Goal: Task Accomplishment & Management: Use online tool/utility

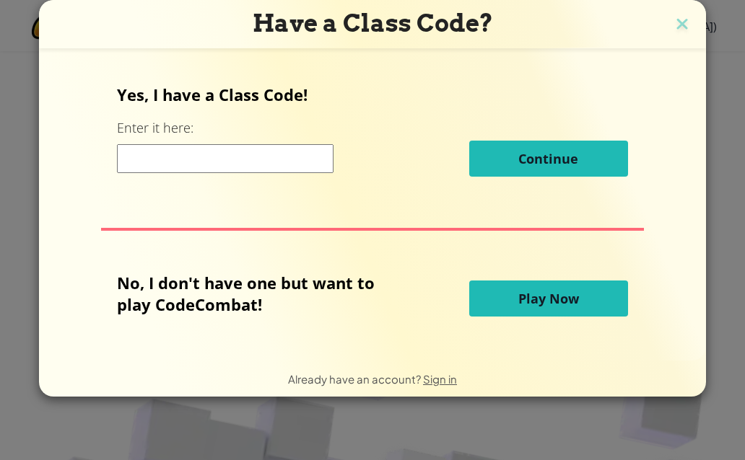
scroll to position [148, 0]
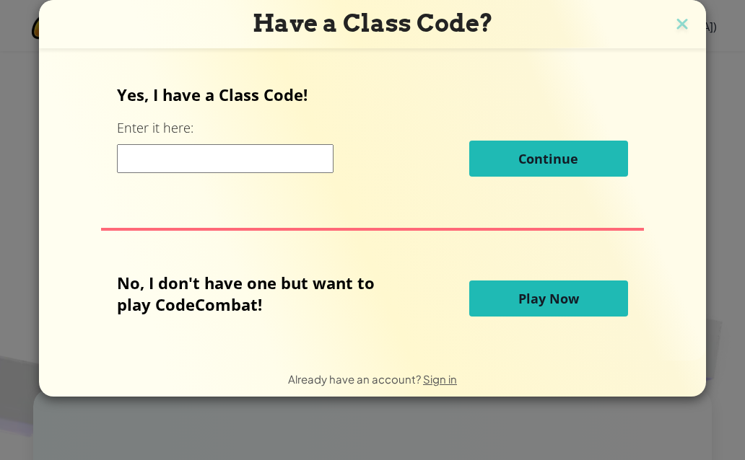
click at [540, 317] on button "Play Now" at bounding box center [548, 299] width 159 height 36
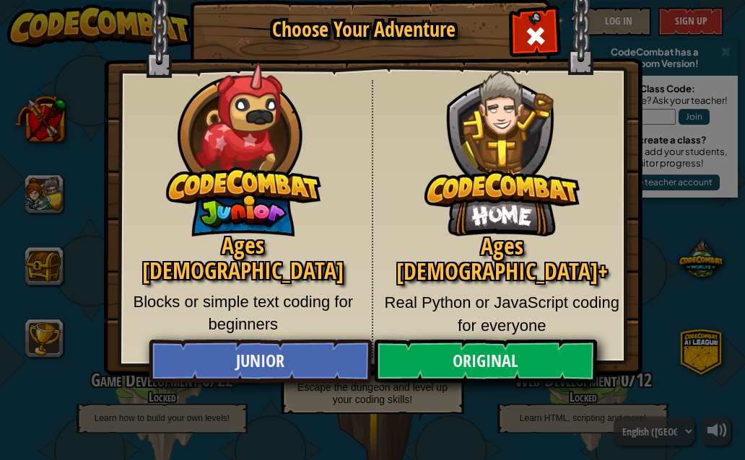
click at [559, 7] on img at bounding box center [373, 167] width 538 height 420
click at [503, 362] on link "Original" at bounding box center [485, 361] width 222 height 43
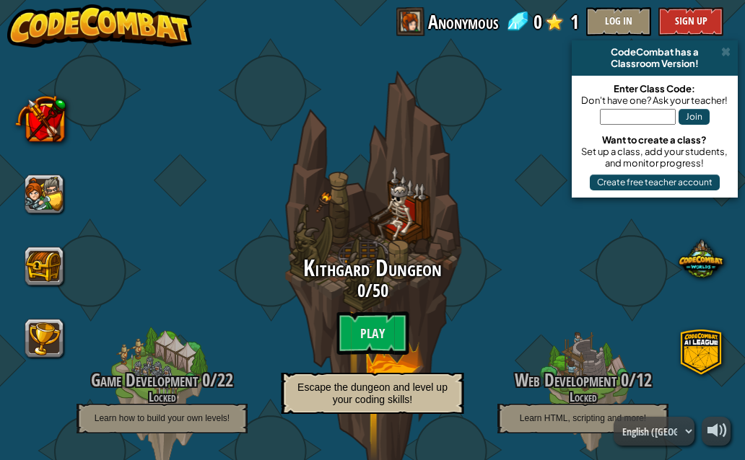
click at [387, 343] on btn "Play" at bounding box center [372, 333] width 72 height 43
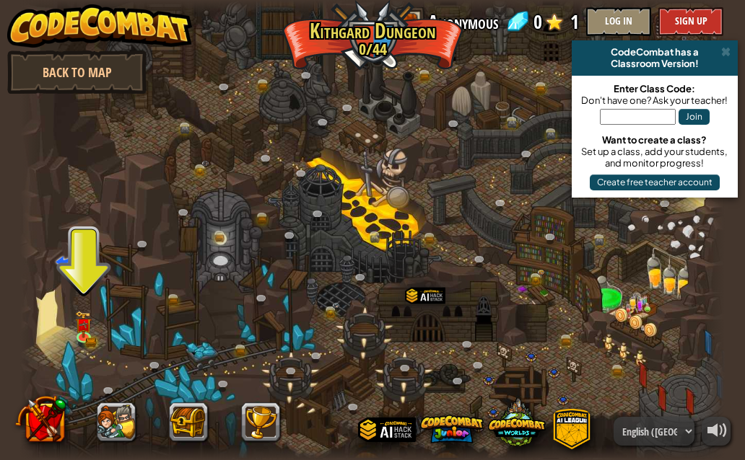
click at [89, 312] on img at bounding box center [84, 325] width 17 height 27
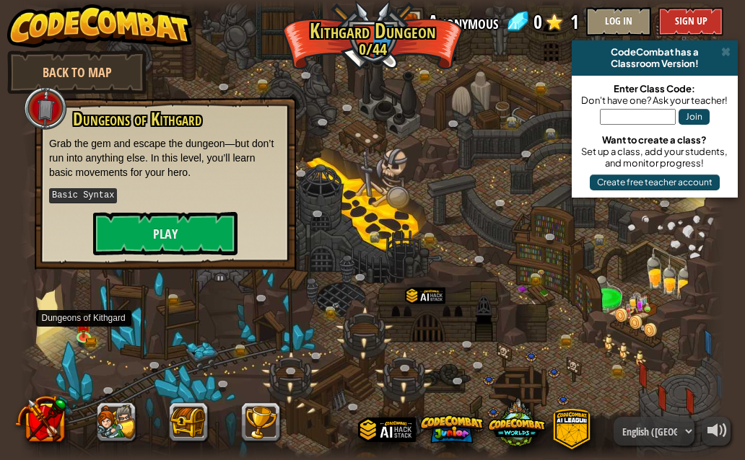
click at [237, 239] on button "Play" at bounding box center [165, 233] width 144 height 43
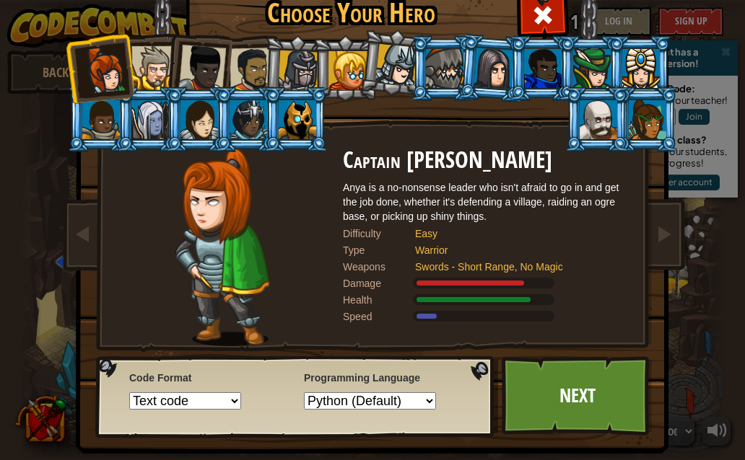
click at [375, 406] on select "Python (Default) JavaScript Lua C++ Java (Experimental)" at bounding box center [370, 401] width 132 height 17
select select "javascript"
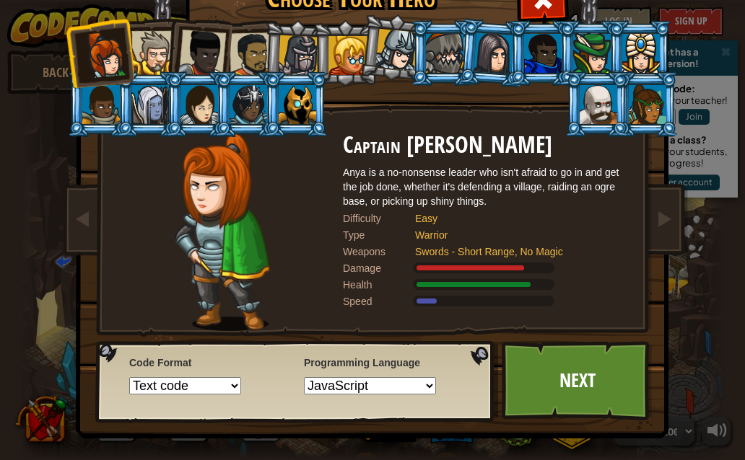
scroll to position [15, 0]
click at [224, 391] on select "Text code Blocks and code Blocks Blocks (Icons)" at bounding box center [185, 385] width 112 height 17
click at [562, 408] on link "Next" at bounding box center [577, 380] width 151 height 79
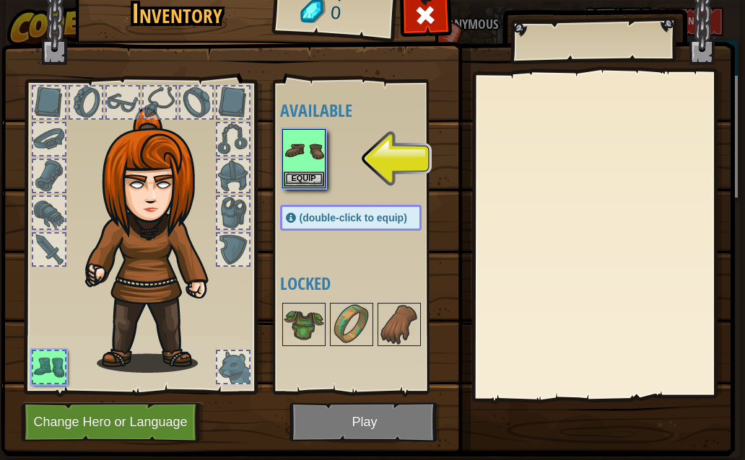
click at [322, 164] on img at bounding box center [304, 151] width 40 height 40
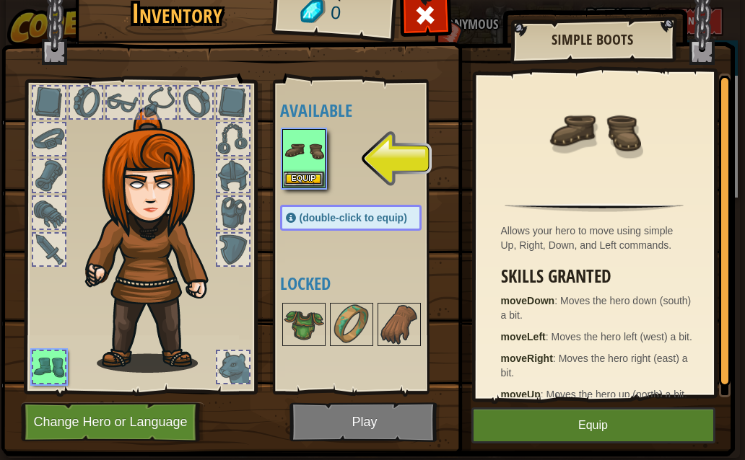
click at [294, 150] on img at bounding box center [304, 151] width 40 height 40
click at [304, 185] on button "Equip" at bounding box center [304, 179] width 40 height 15
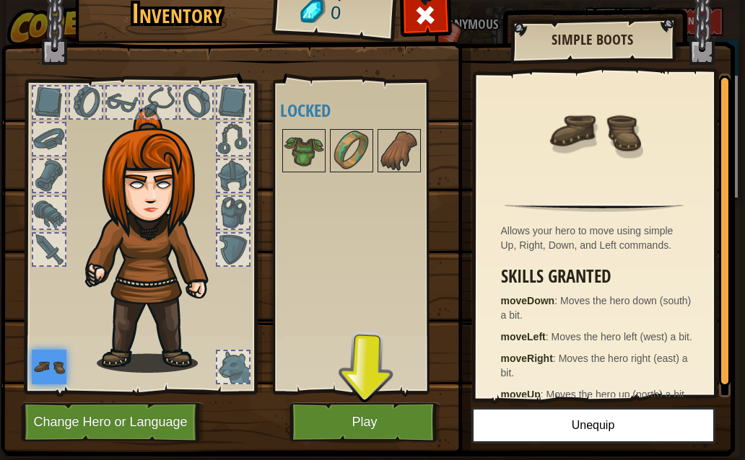
click at [367, 419] on button "Play" at bounding box center [364, 423] width 151 height 40
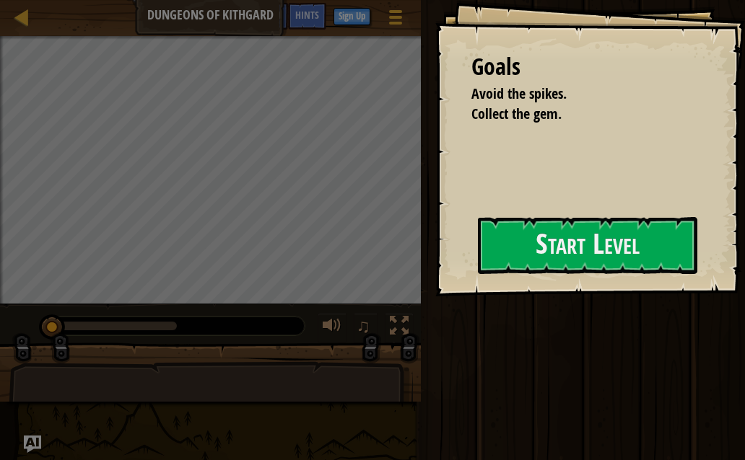
click at [478, 244] on button "Start Level" at bounding box center [587, 245] width 219 height 57
